Goal: Task Accomplishment & Management: Manage account settings

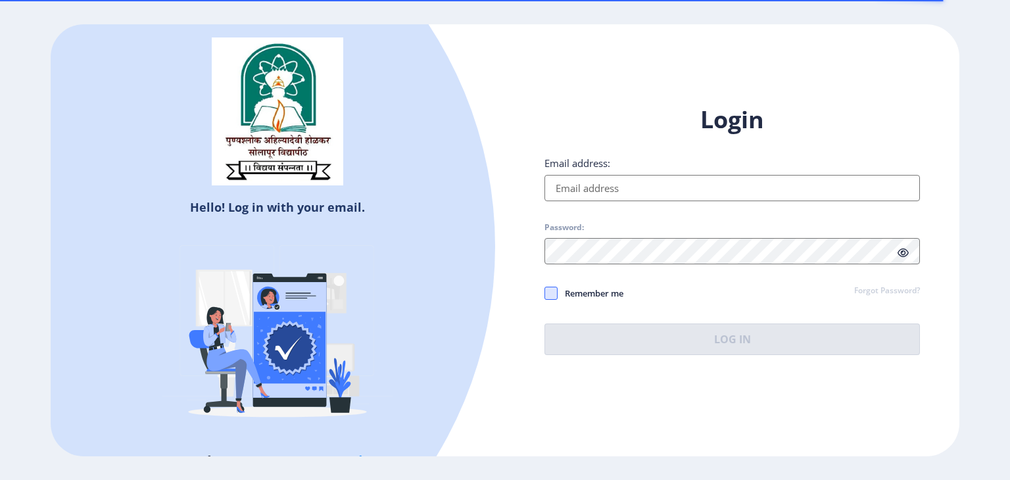
type input "[EMAIL_ADDRESS][DOMAIN_NAME]"
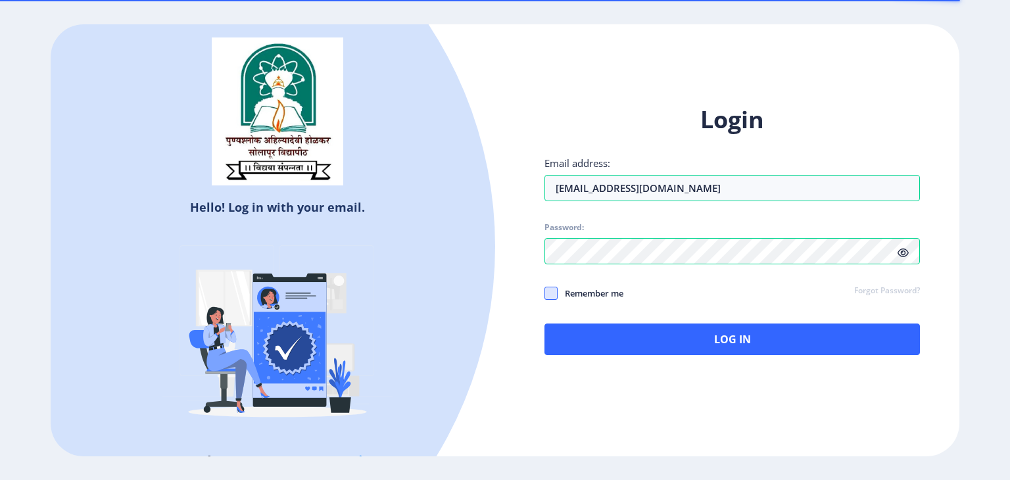
click at [549, 293] on span at bounding box center [550, 293] width 13 height 13
click at [545, 293] on input "Remember me" at bounding box center [544, 292] width 1 height 1
checkbox input "true"
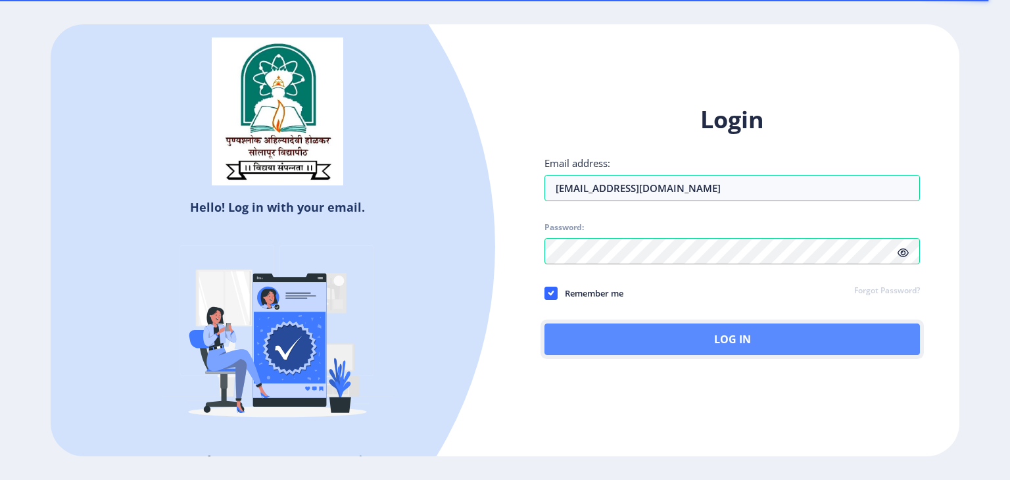
click at [697, 343] on button "Log In" at bounding box center [731, 339] width 375 height 32
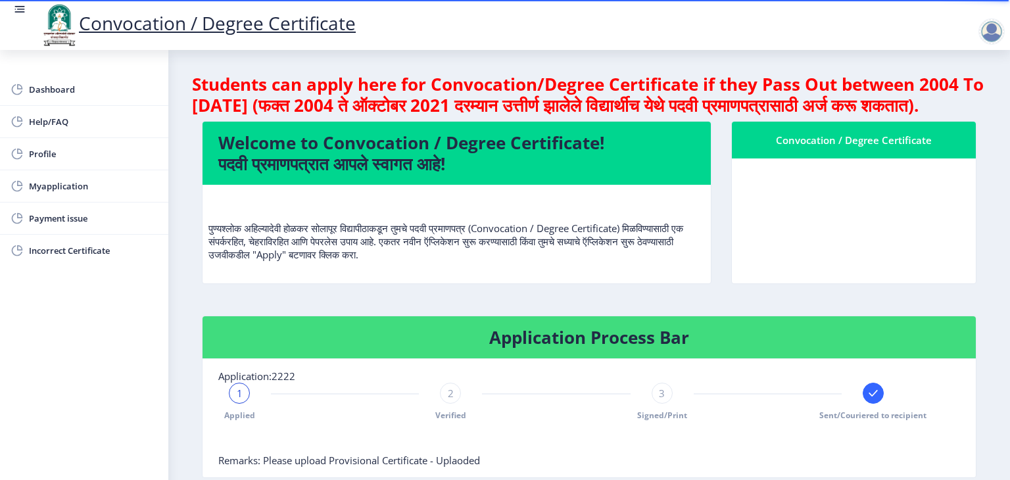
click at [360, 222] on p "पुण्यश्लोक अहिल्यादेवी होळकर सोलापूर विद्यापीठाकडून तुमचे पदवी प्रमाणपत्र (Conv…" at bounding box center [456, 228] width 496 height 66
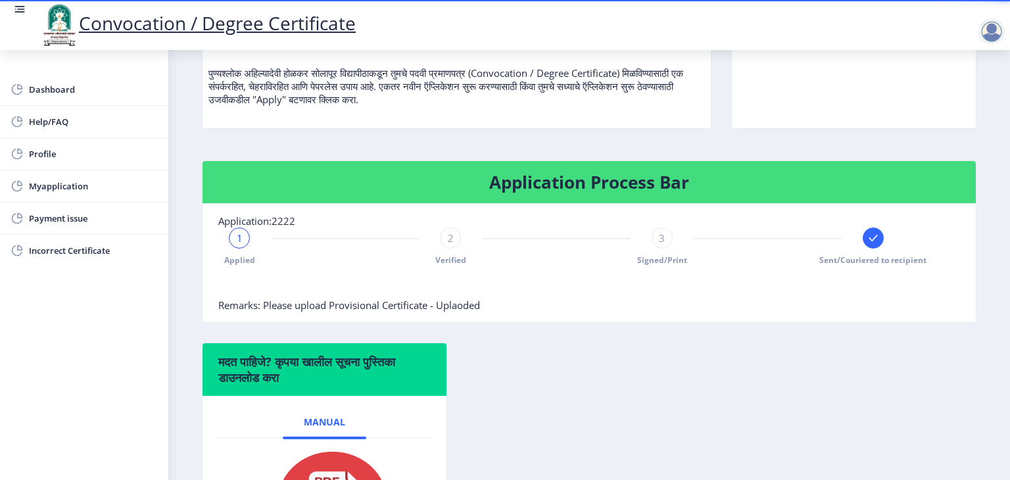
scroll to position [158, 0]
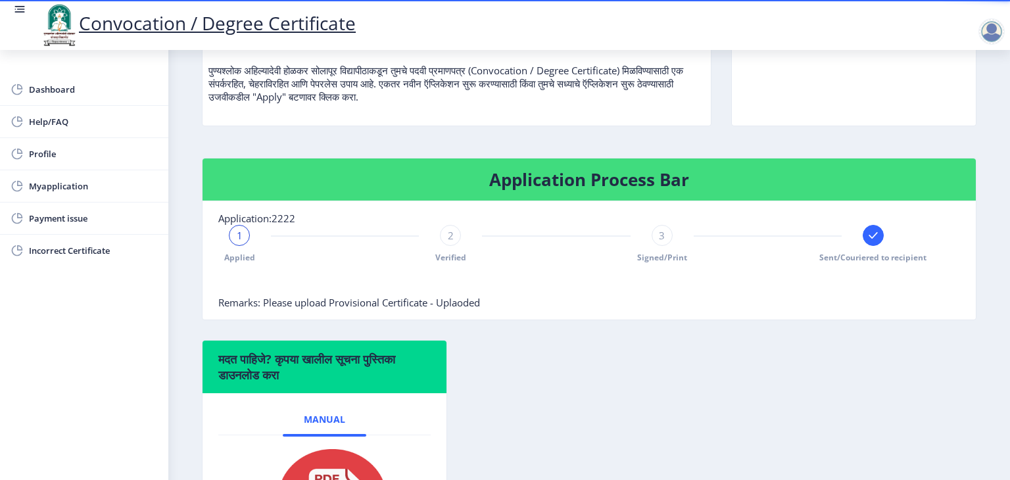
click at [440, 252] on div "2 Verified" at bounding box center [450, 244] width 21 height 38
click at [659, 242] on span "3" at bounding box center [662, 235] width 6 height 13
click at [875, 242] on rect at bounding box center [872, 235] width 13 height 13
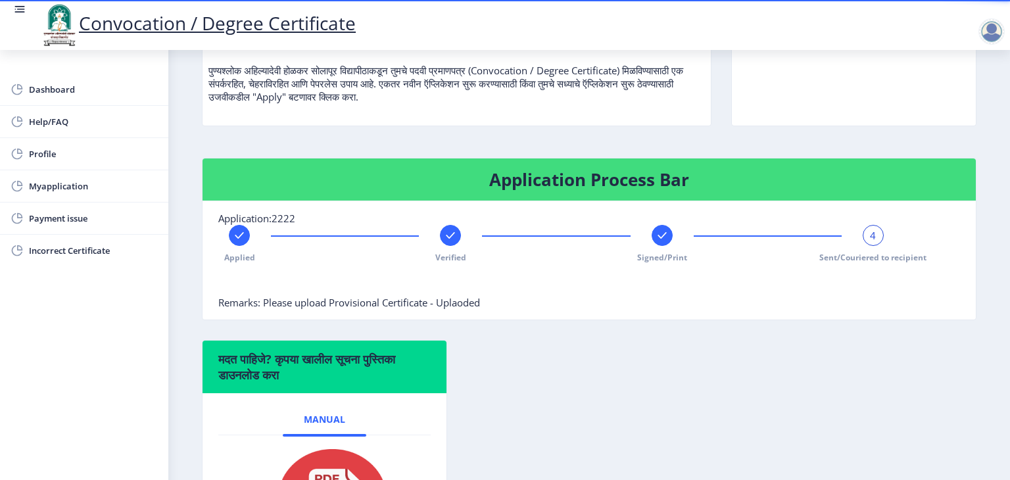
click at [875, 246] on div "4" at bounding box center [872, 235] width 21 height 21
click at [48, 216] on span "Payment issue" at bounding box center [93, 218] width 129 height 16
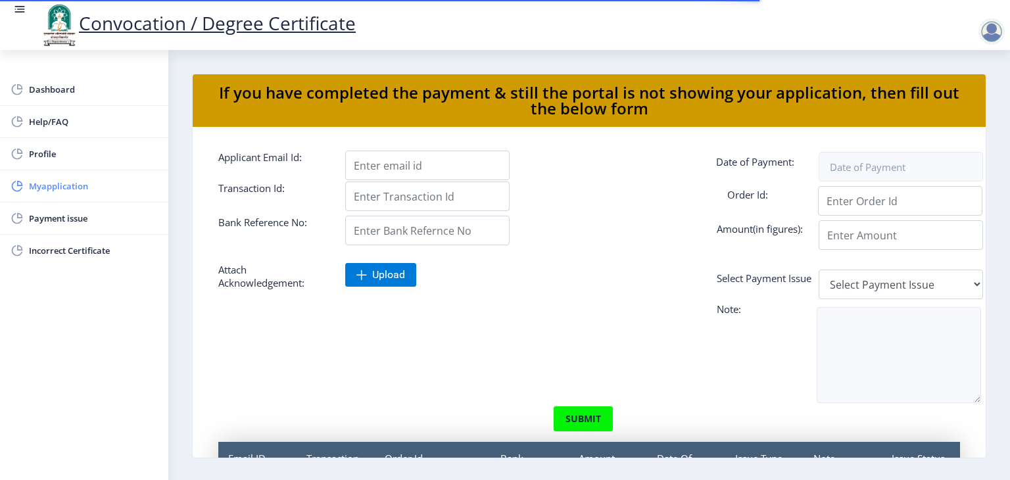
click at [52, 180] on span "Myapplication" at bounding box center [93, 186] width 129 height 16
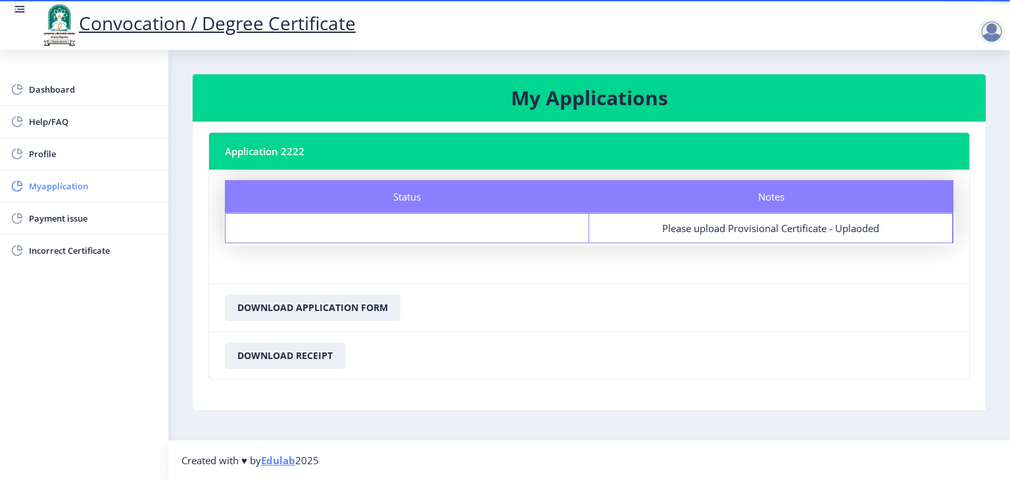
click at [74, 197] on link "Myapplication" at bounding box center [84, 186] width 168 height 32
click at [35, 157] on span "Profile" at bounding box center [93, 154] width 129 height 16
select select
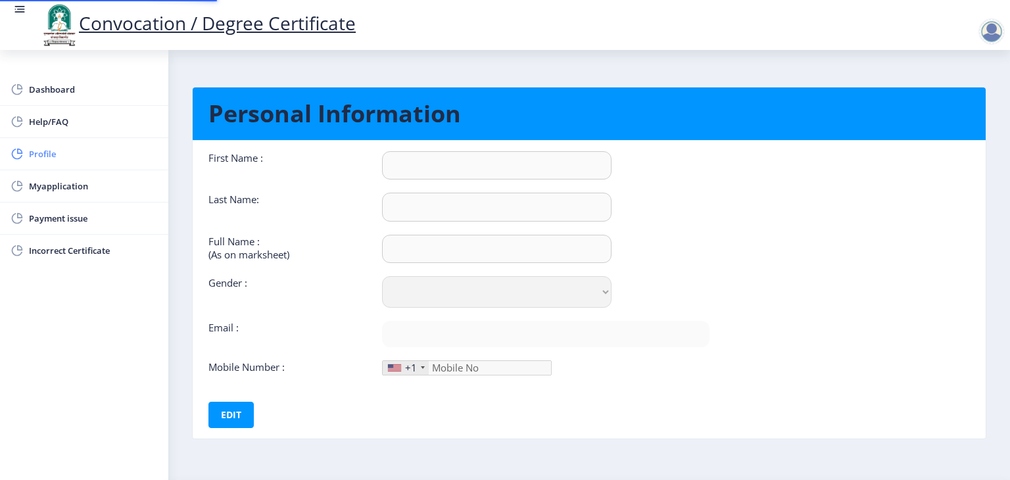
type input "[PERSON_NAME]"
type input "Rajput"
type input "[PERSON_NAME] [PERSON_NAME]"
select select "[DEMOGRAPHIC_DATA]"
type input "[EMAIL_ADDRESS][DOMAIN_NAME]"
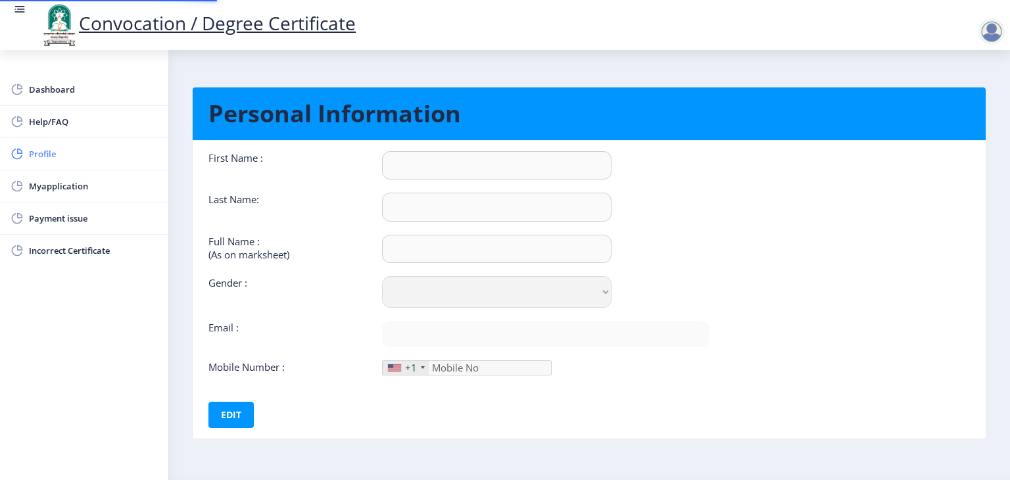
type input "9900873056"
